Goal: Information Seeking & Learning: Learn about a topic

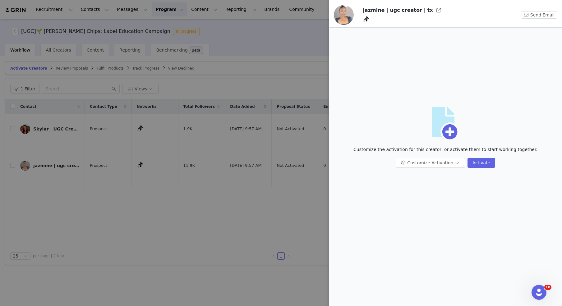
click at [245, 58] on div at bounding box center [281, 153] width 562 height 306
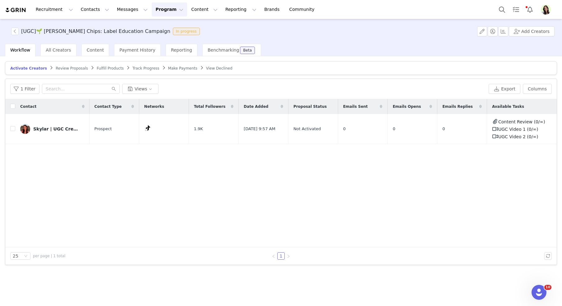
click at [76, 69] on span "Review Proposals" at bounding box center [72, 68] width 32 height 4
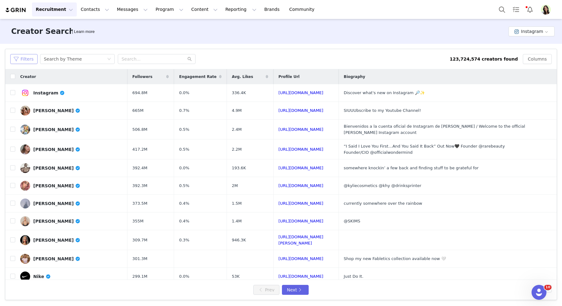
click at [22, 57] on button "Filters" at bounding box center [23, 59] width 27 height 10
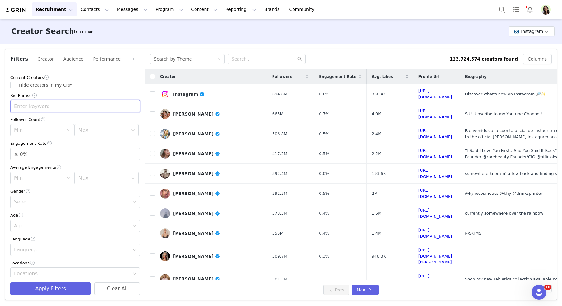
click at [21, 106] on input "text" at bounding box center [75, 106] width 130 height 12
type input "wellness"
click at [38, 171] on div "Average Engagements Min Max" at bounding box center [75, 174] width 130 height 20
click at [67, 127] on div "Min" at bounding box center [42, 130] width 64 height 12
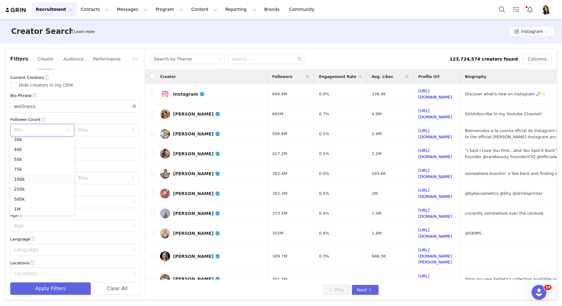
click at [33, 177] on li "100k" at bounding box center [42, 179] width 64 height 10
click at [85, 116] on div "Current Creators Hide creators in my CRM Bio Phrase wellness Follower Count Min…" at bounding box center [75, 242] width 140 height 346
click at [86, 125] on div "Max" at bounding box center [104, 130] width 53 height 12
click at [88, 189] on li "250k" at bounding box center [106, 189] width 64 height 10
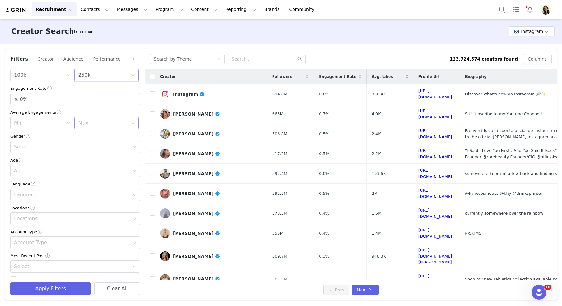
scroll to position [43, 0]
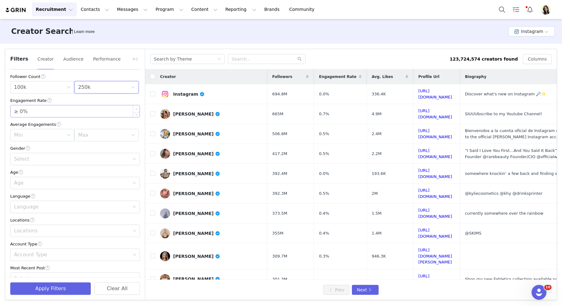
type input "≥ 1%"
click at [137, 108] on icon "icon: up" at bounding box center [137, 109] width 2 height 2
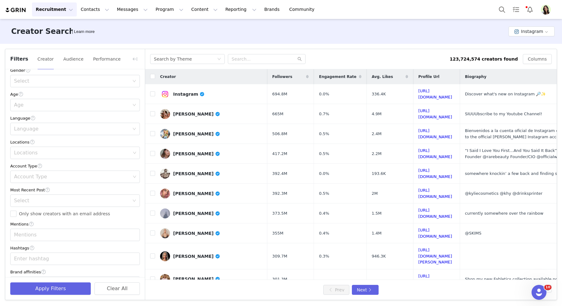
scroll to position [137, 0]
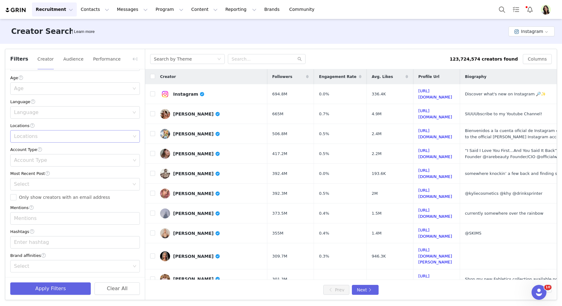
click at [23, 137] on div "Locations" at bounding box center [72, 136] width 117 height 6
type input "[GEOGRAPHIC_DATA]"
click at [30, 150] on li "[GEOGRAPHIC_DATA]" at bounding box center [75, 150] width 130 height 10
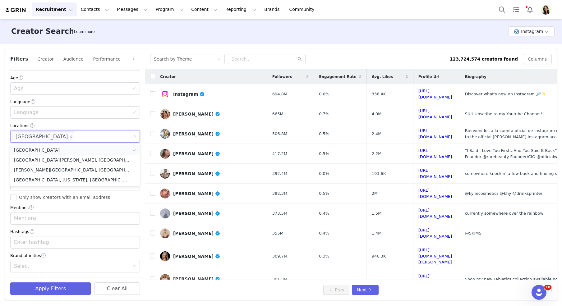
click at [34, 150] on li "[GEOGRAPHIC_DATA]" at bounding box center [75, 150] width 130 height 10
click at [34, 148] on li "[GEOGRAPHIC_DATA]" at bounding box center [75, 150] width 130 height 10
click at [44, 289] on button "Apply Filters" at bounding box center [50, 289] width 81 height 12
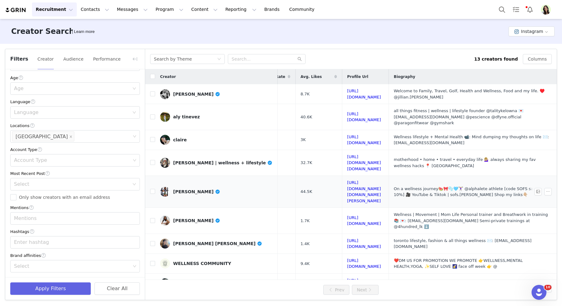
scroll to position [0, 143]
click at [347, 113] on link "[URL][DOMAIN_NAME]" at bounding box center [364, 117] width 34 height 11
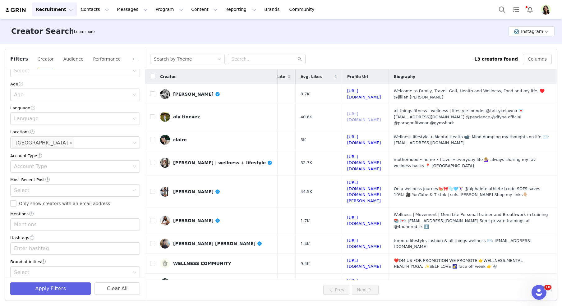
scroll to position [130, 0]
click at [28, 95] on div "Age" at bounding box center [71, 96] width 115 height 6
click at [25, 120] on li "25-34" at bounding box center [75, 120] width 130 height 10
click at [70, 289] on button "Apply Filters" at bounding box center [50, 289] width 81 height 12
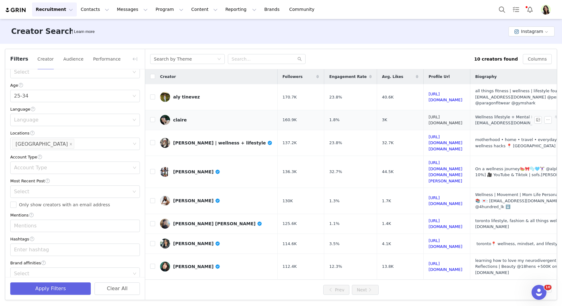
click at [444, 115] on link "[URL][DOMAIN_NAME]" at bounding box center [446, 120] width 34 height 11
click at [157, 8] on button "Program Program" at bounding box center [169, 9] width 35 height 14
click at [160, 30] on p "Activations" at bounding box center [159, 27] width 24 height 7
